Goal: Find specific page/section: Find specific page/section

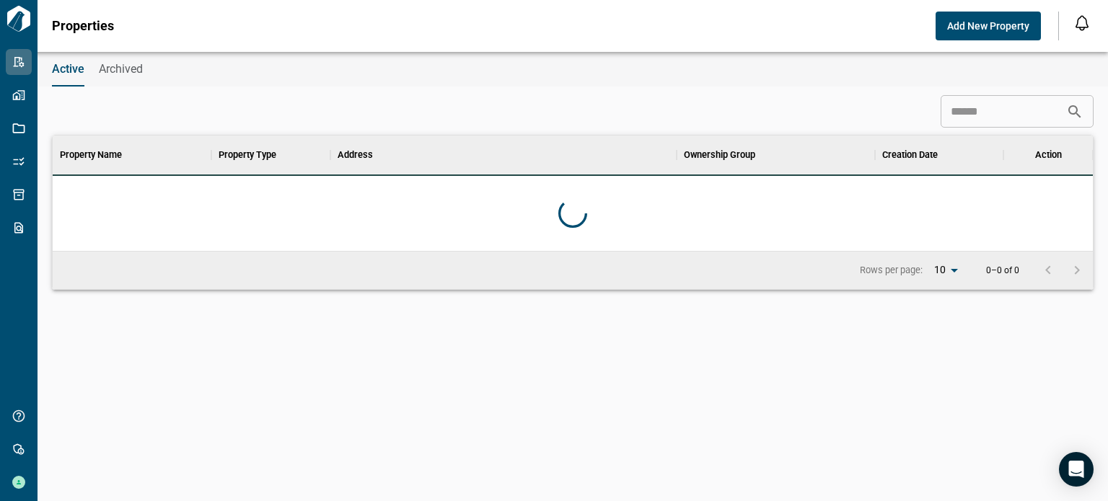
scroll to position [104, 1034]
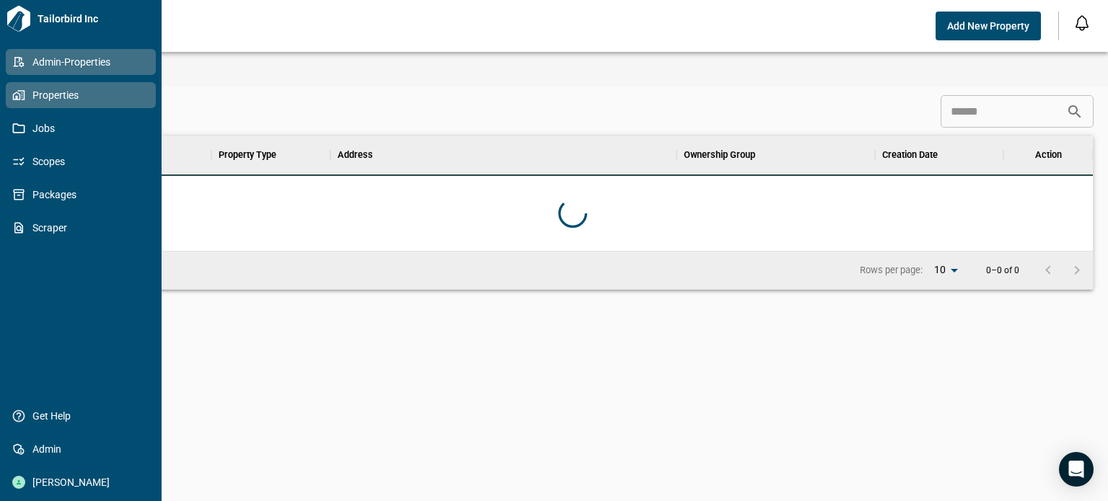
click at [22, 95] on icon at bounding box center [20, 95] width 3 height 6
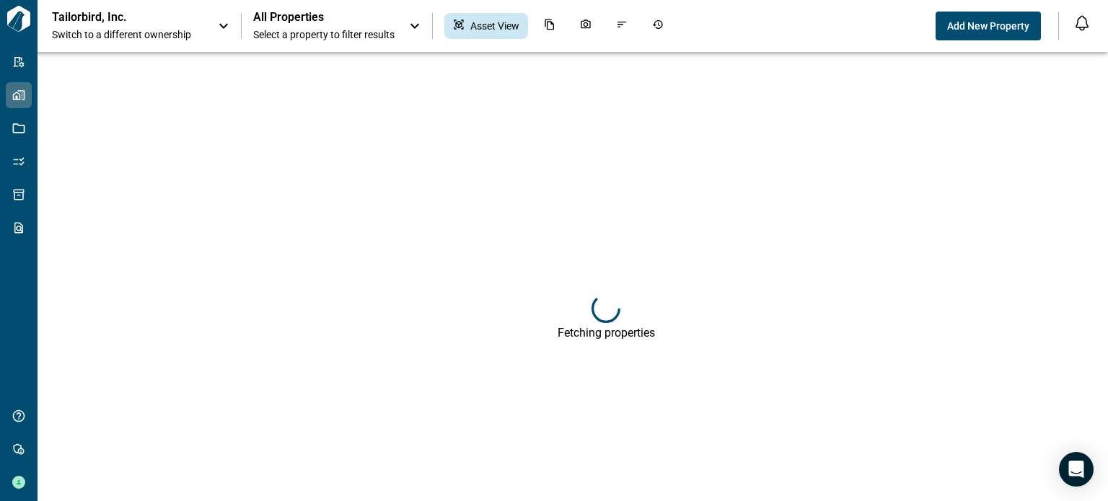
click at [144, 30] on span "Switch to a different ownership" at bounding box center [127, 34] width 151 height 14
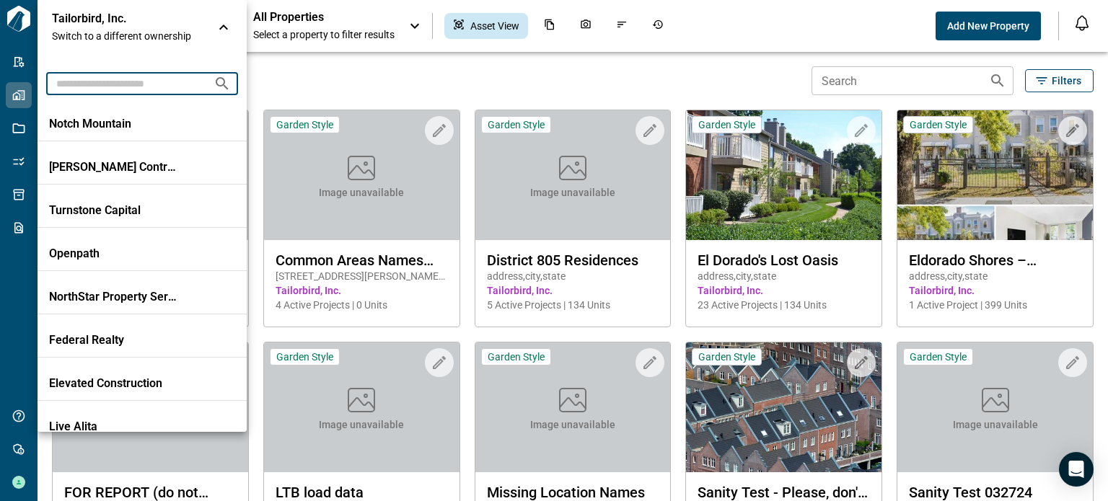
click at [133, 71] on input "text" at bounding box center [124, 83] width 156 height 27
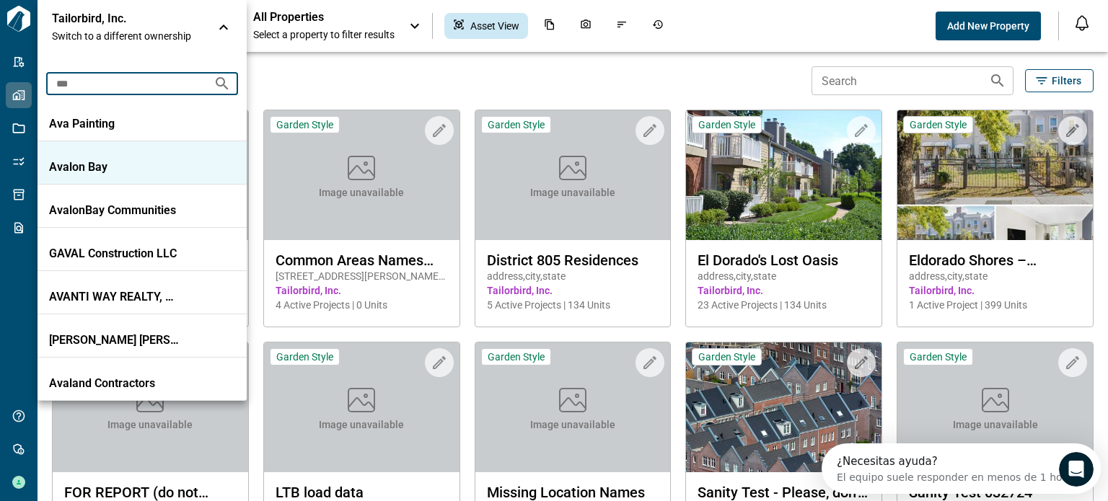
type input "***"
click at [118, 171] on p "Avalon Bay" at bounding box center [114, 167] width 130 height 14
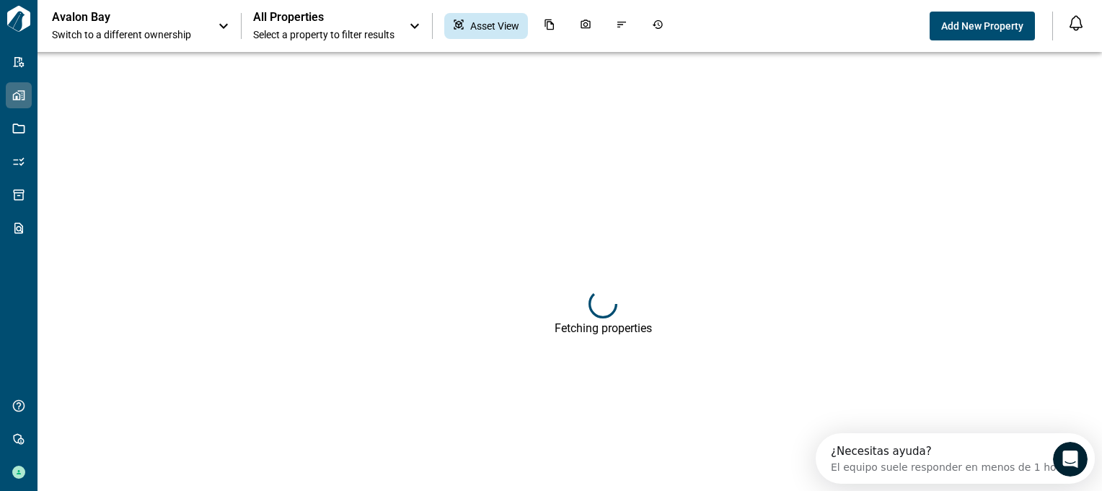
click at [338, 28] on span "Select a property to filter results" at bounding box center [323, 34] width 141 height 14
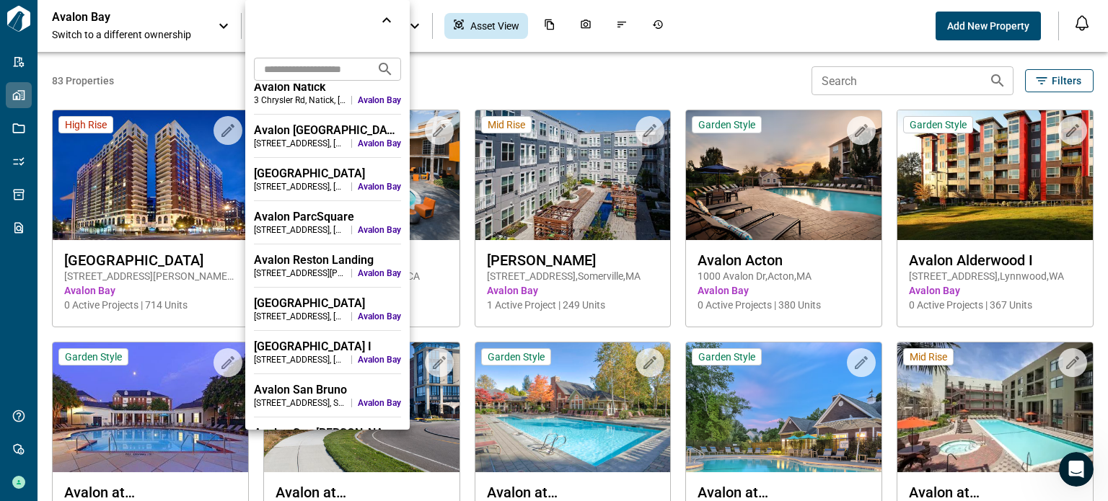
scroll to position [1803, 0]
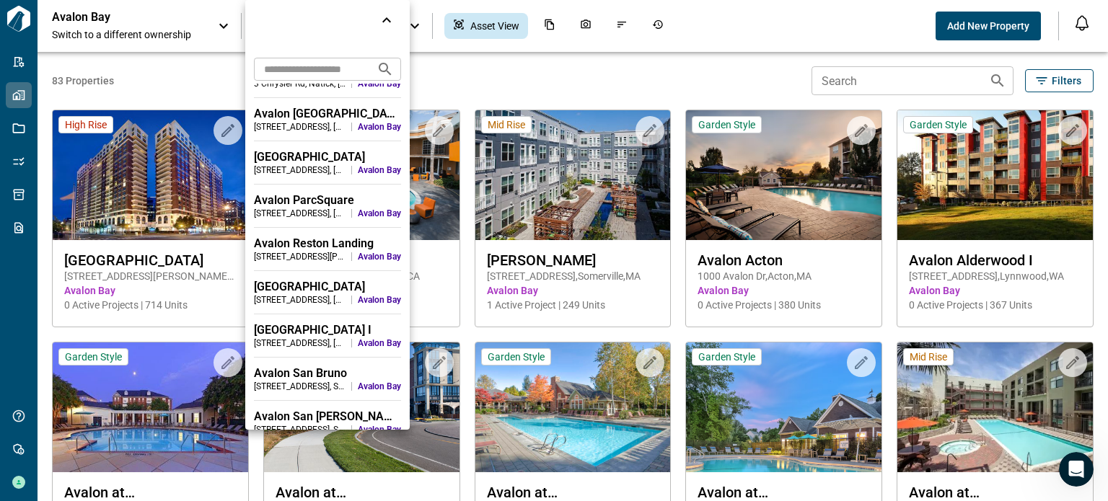
click at [326, 299] on div "[STREET_ADDRESS]" at bounding box center [300, 300] width 92 height 12
